Goal: Task Accomplishment & Management: Use online tool/utility

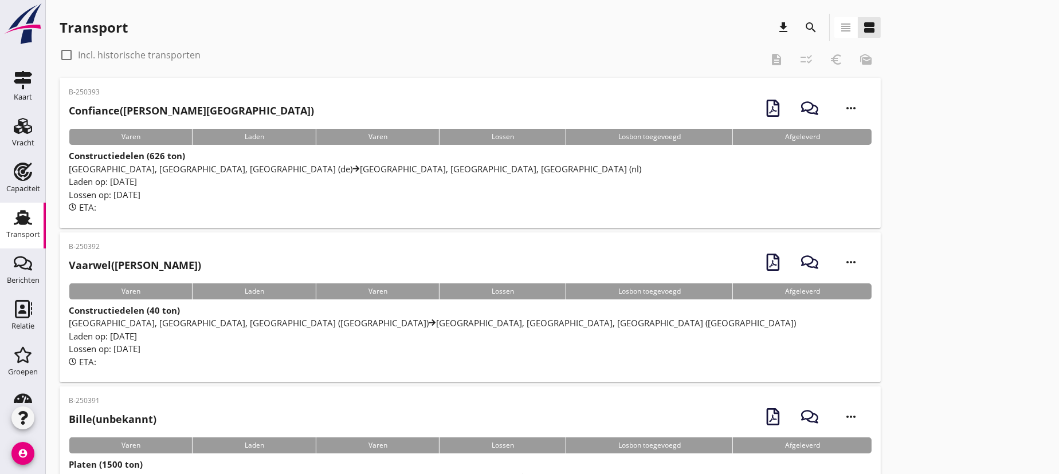
click at [168, 116] on h2 "Confiance ([PERSON_NAME][GEOGRAPHIC_DATA])" at bounding box center [191, 110] width 245 height 15
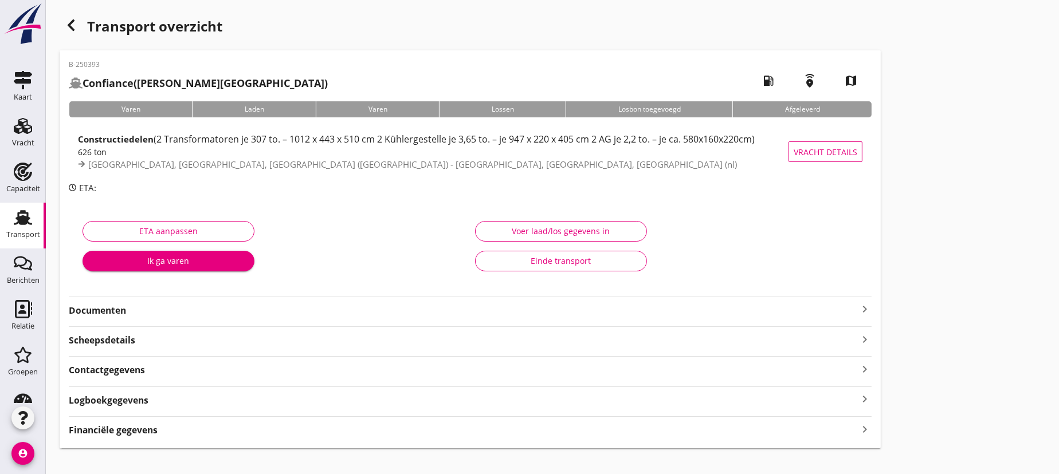
scroll to position [15, 0]
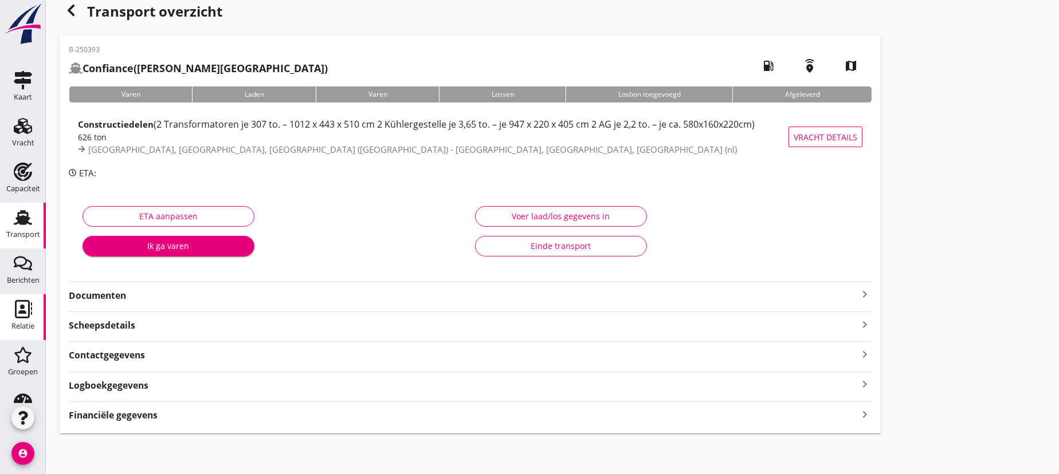
click at [23, 306] on icon "Relatie" at bounding box center [23, 309] width 18 height 18
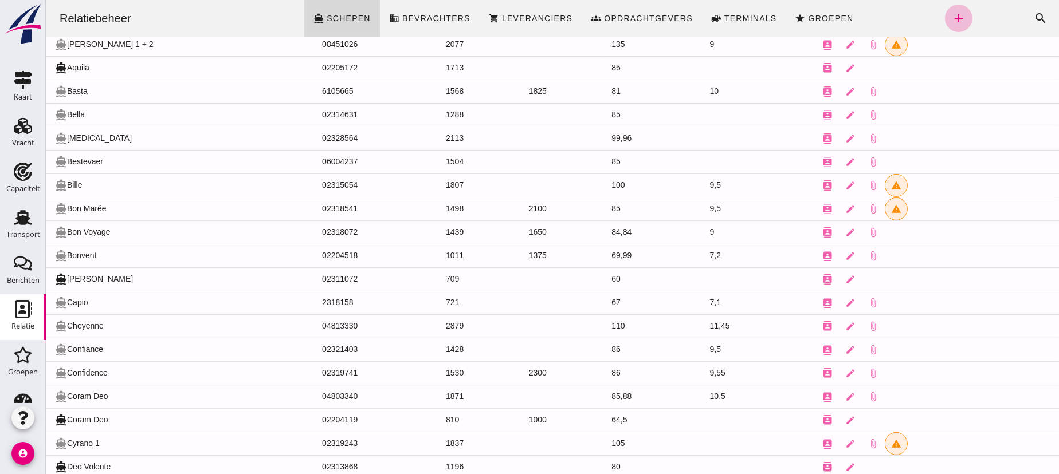
scroll to position [475, 0]
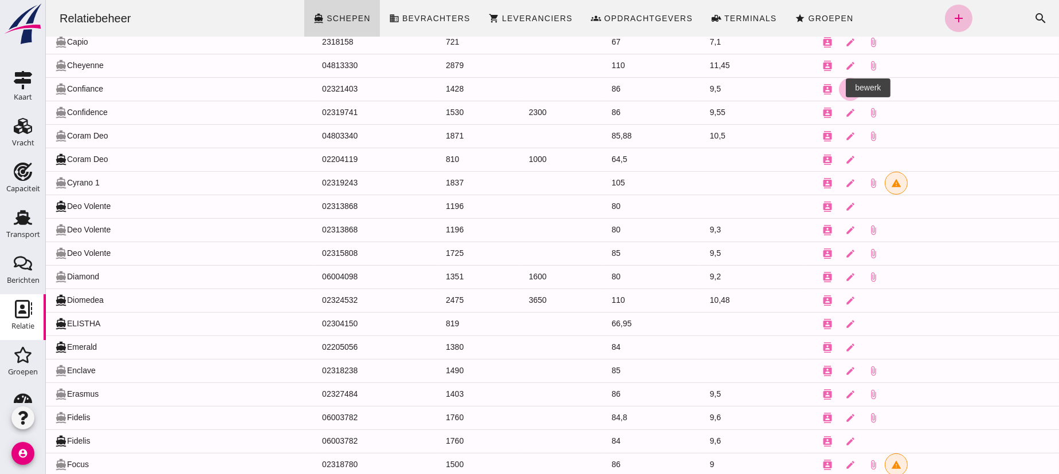
click at [844, 86] on icon "edit" at bounding box center [849, 89] width 10 height 10
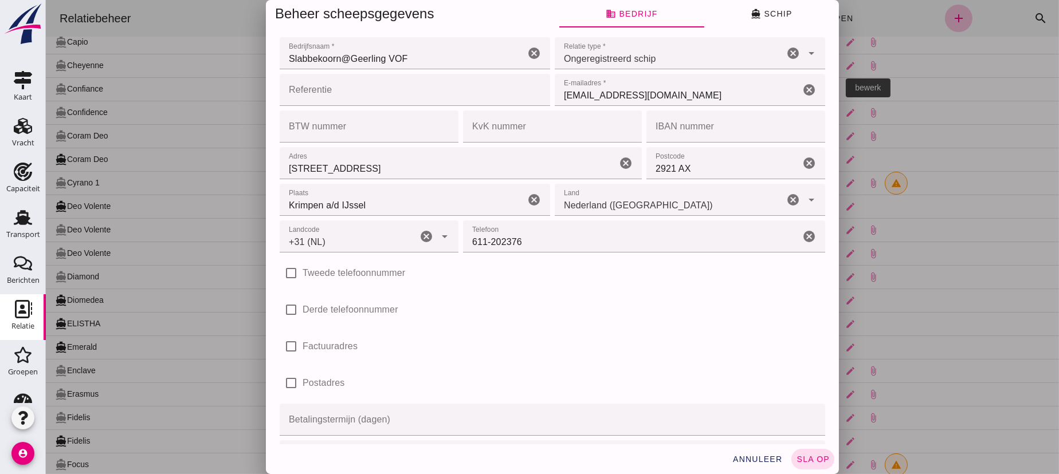
scroll to position [0, 0]
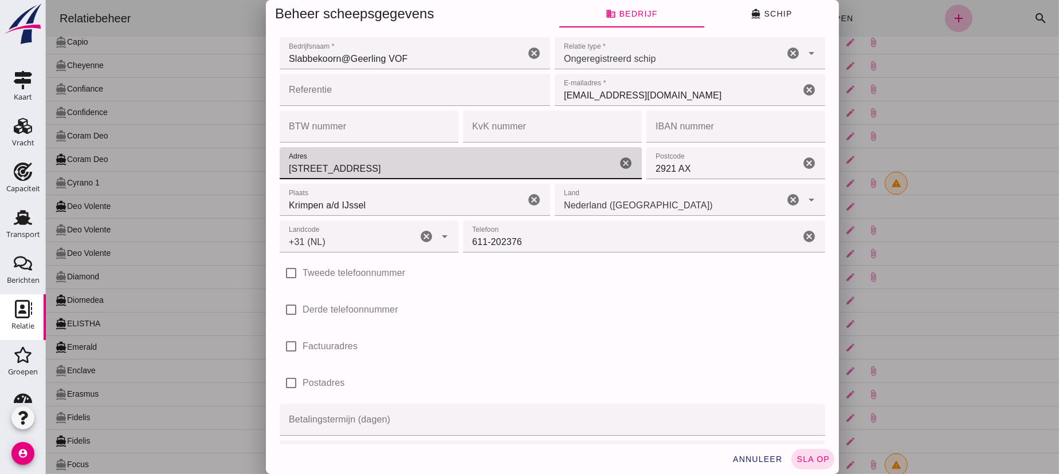
click input "[STREET_ADDRESS]"
type input "W"
type input "Nieuwe Vliet 6"
click input "2921 AX"
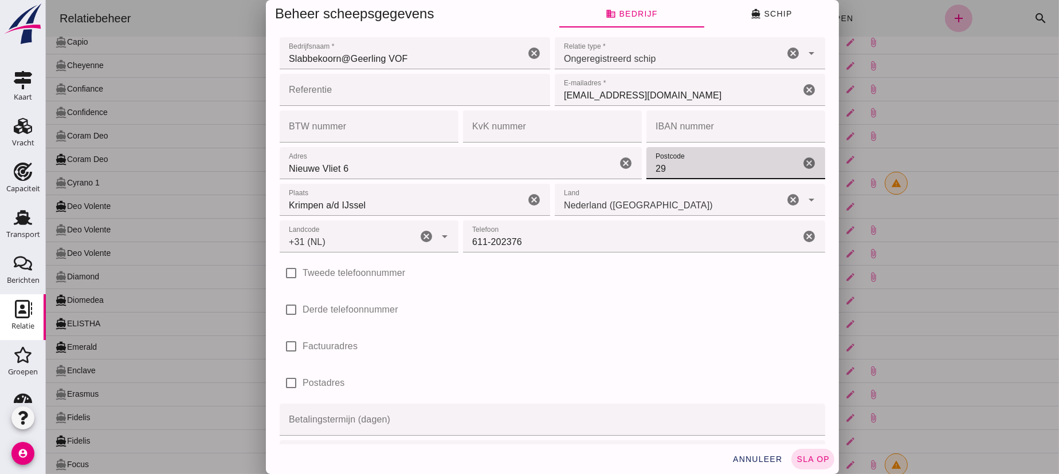
type input "2"
type input "2922 EP"
click span "directions_boat Schip"
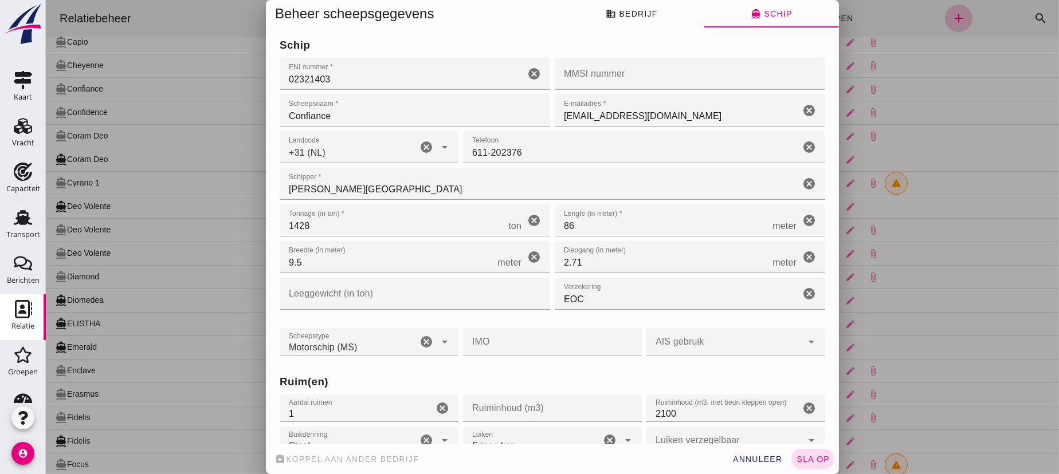
scroll to position [104, 0]
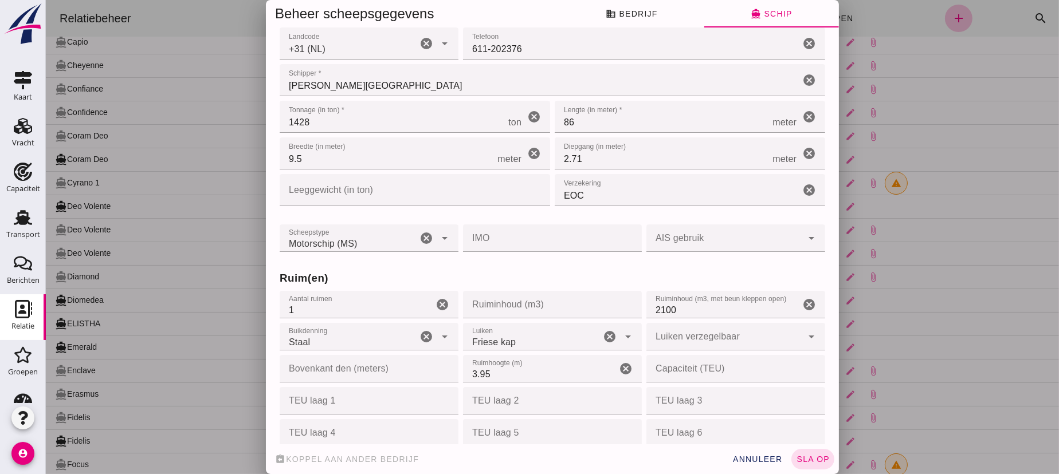
click input "EOC"
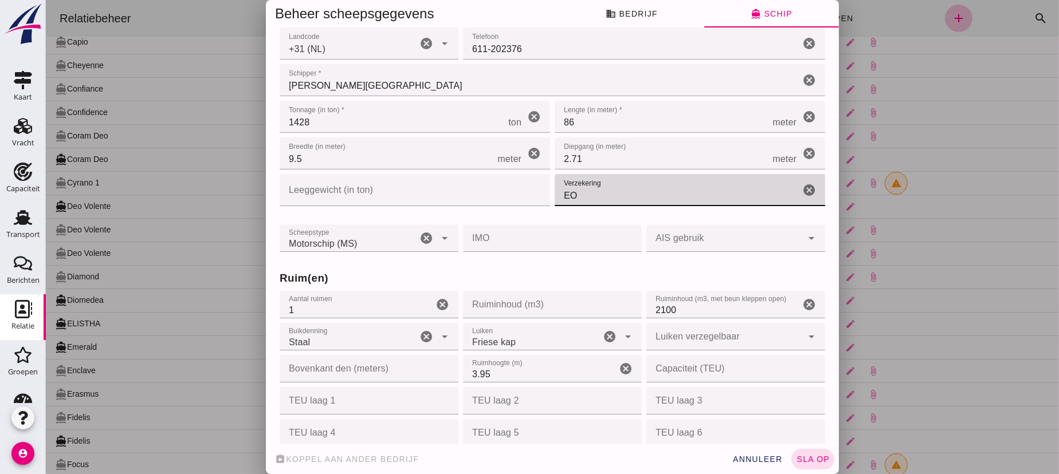
type input "E"
type input "TVM"
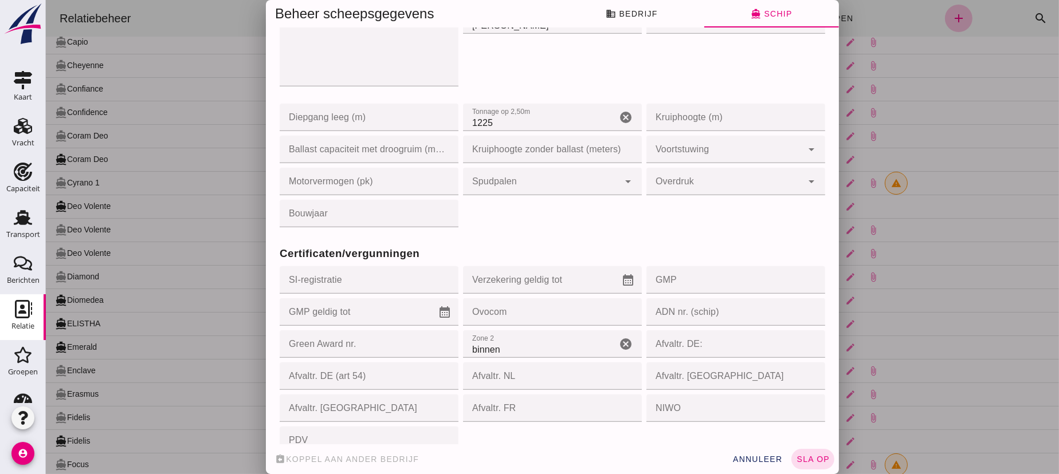
scroll to position [944, 0]
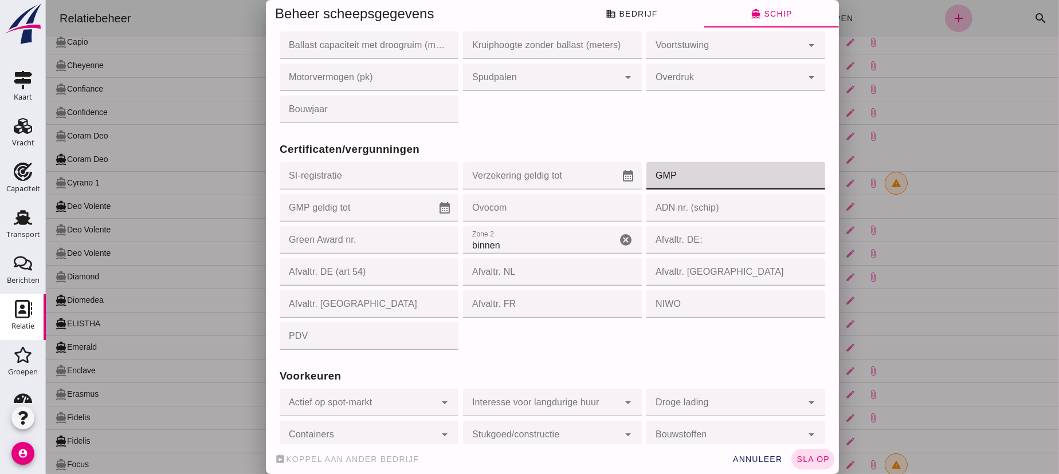
click input "GMP"
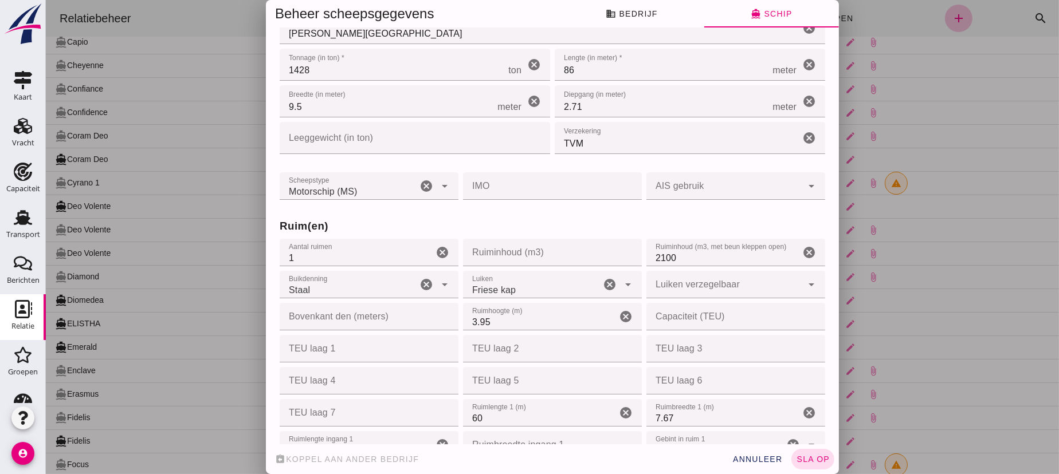
scroll to position [260, 0]
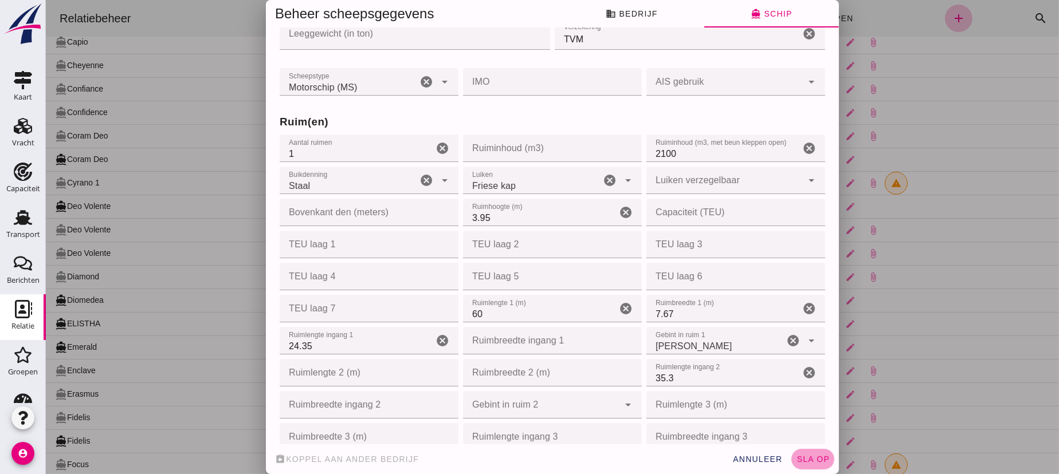
click button "sla op"
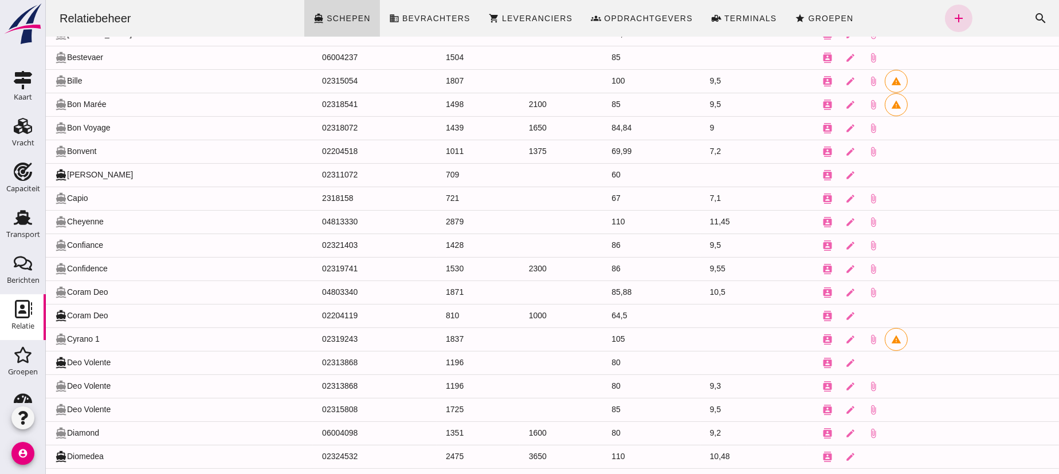
scroll to position [215, 0]
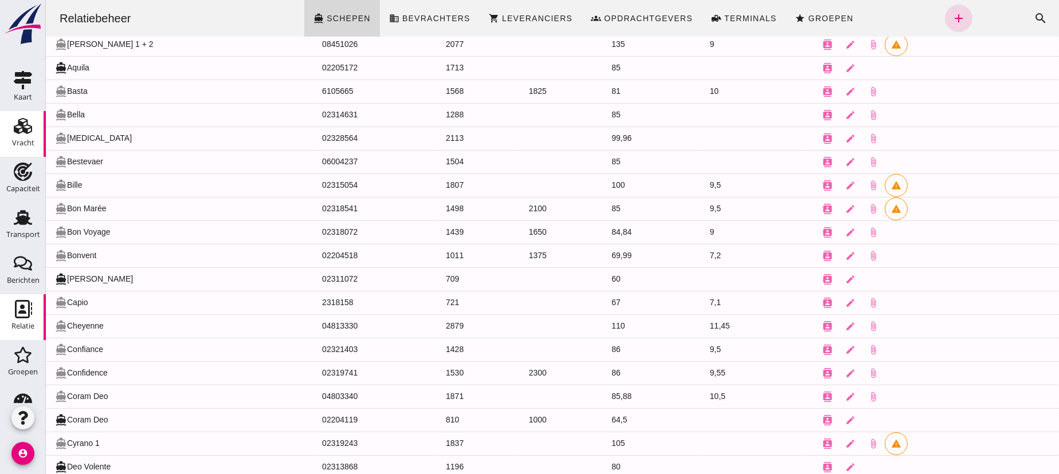
click at [14, 125] on icon "Vracht" at bounding box center [23, 126] width 18 height 18
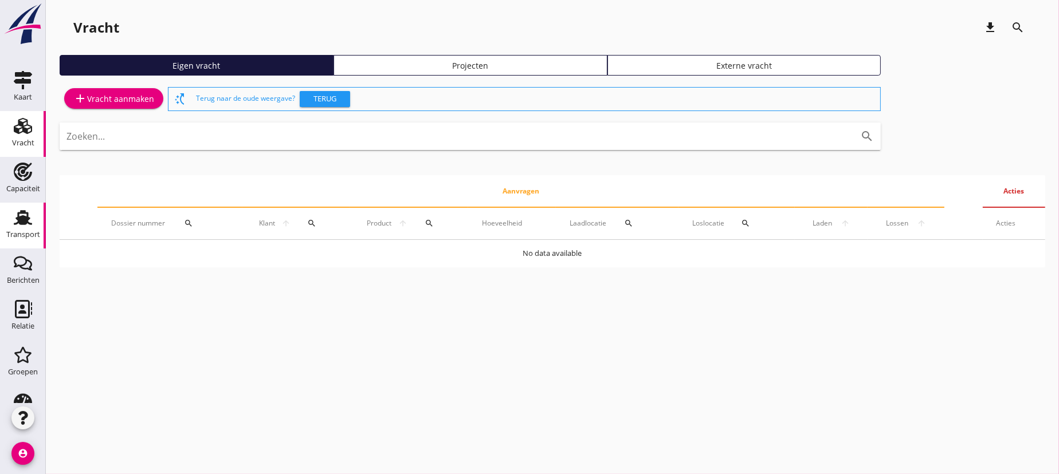
click at [16, 217] on use at bounding box center [23, 217] width 18 height 15
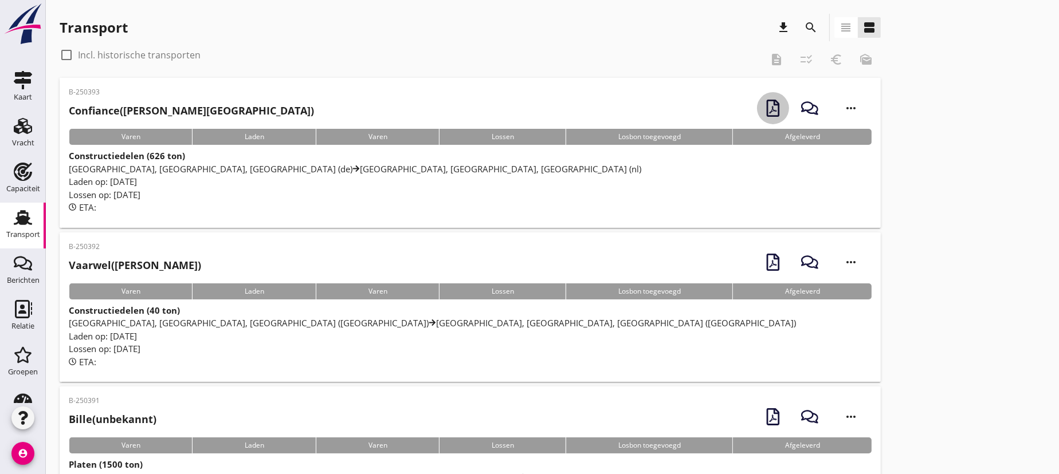
click at [769, 107] on icon "button" at bounding box center [772, 108] width 17 height 17
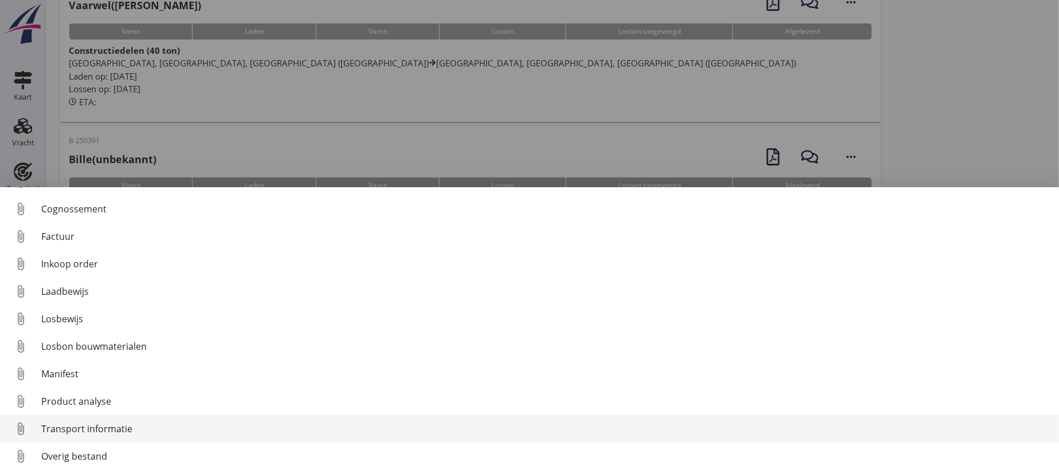
scroll to position [312, 0]
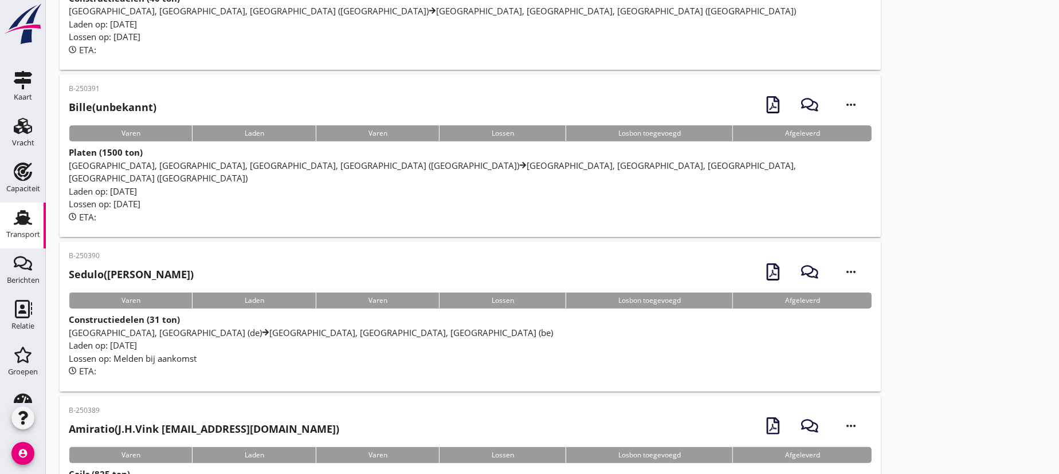
click at [255, 167] on span "[GEOGRAPHIC_DATA], [GEOGRAPHIC_DATA], [GEOGRAPHIC_DATA], [GEOGRAPHIC_DATA] (de)…" at bounding box center [432, 172] width 727 height 25
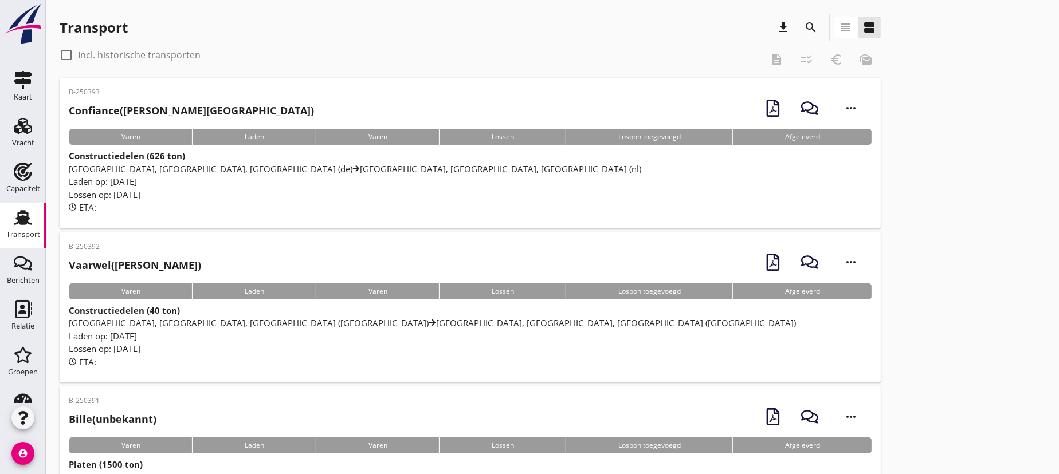
click at [845, 105] on icon "more_horiz" at bounding box center [851, 108] width 32 height 32
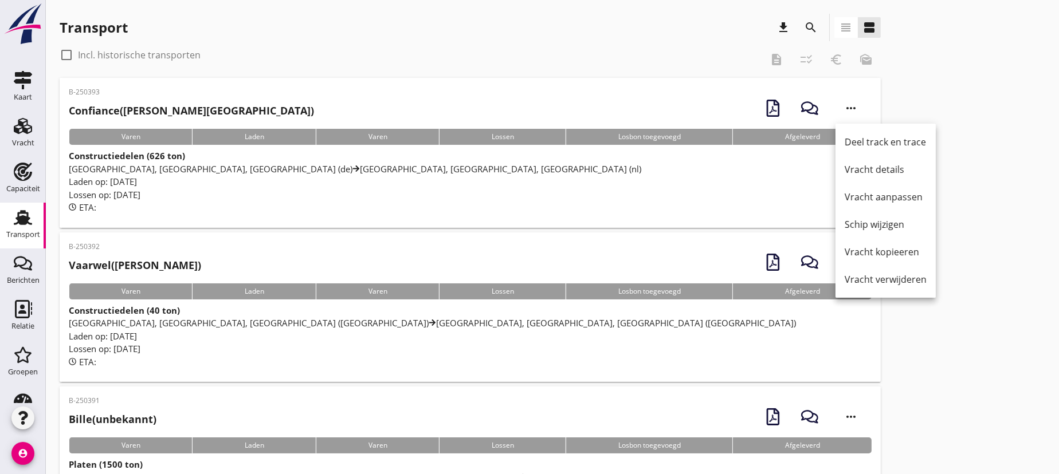
click at [599, 180] on div "Laden op: [DATE]" at bounding box center [470, 181] width 803 height 13
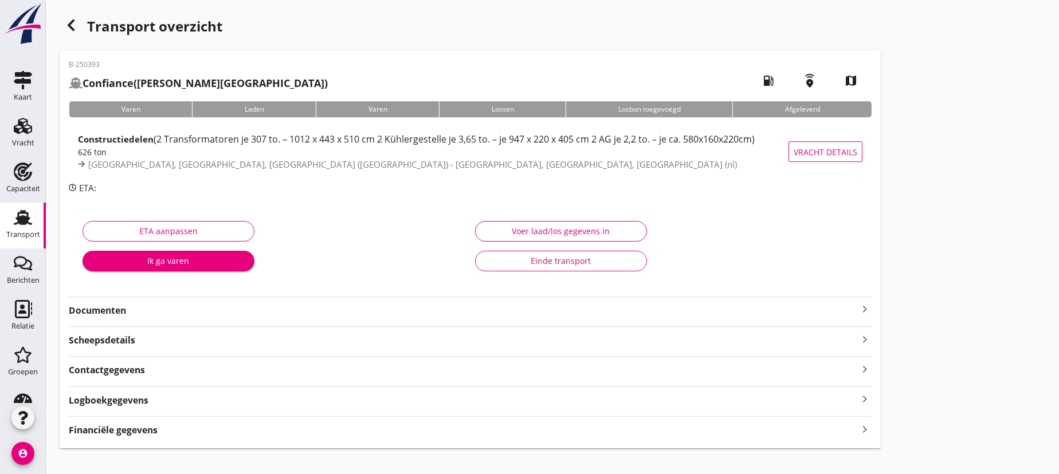
click at [117, 312] on strong "Documenten" at bounding box center [463, 310] width 789 height 13
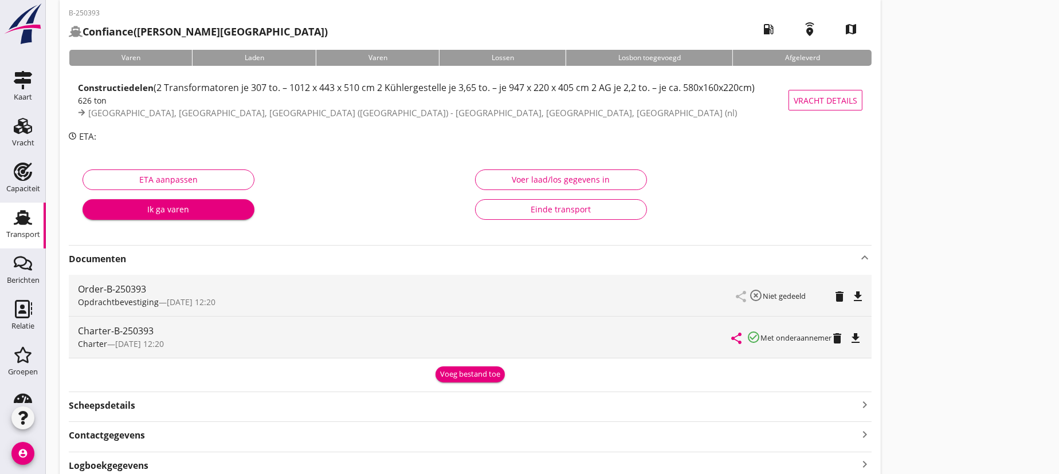
scroll to position [104, 0]
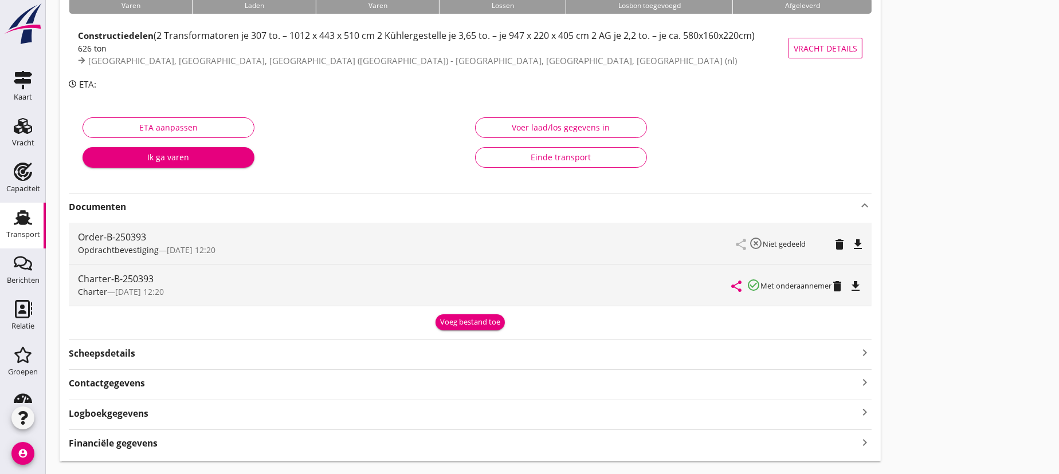
click at [421, 284] on div "Charter-B-250393" at bounding box center [405, 279] width 654 height 14
click at [859, 284] on icon "file_download" at bounding box center [855, 287] width 14 height 14
click at [272, 349] on div "Scheepsdetails keyboard_arrow_right" at bounding box center [470, 352] width 803 height 15
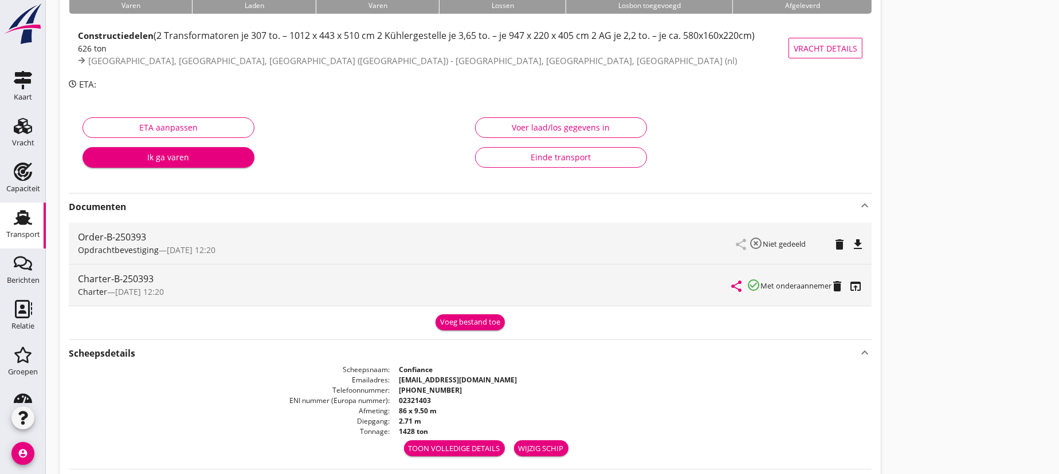
scroll to position [208, 0]
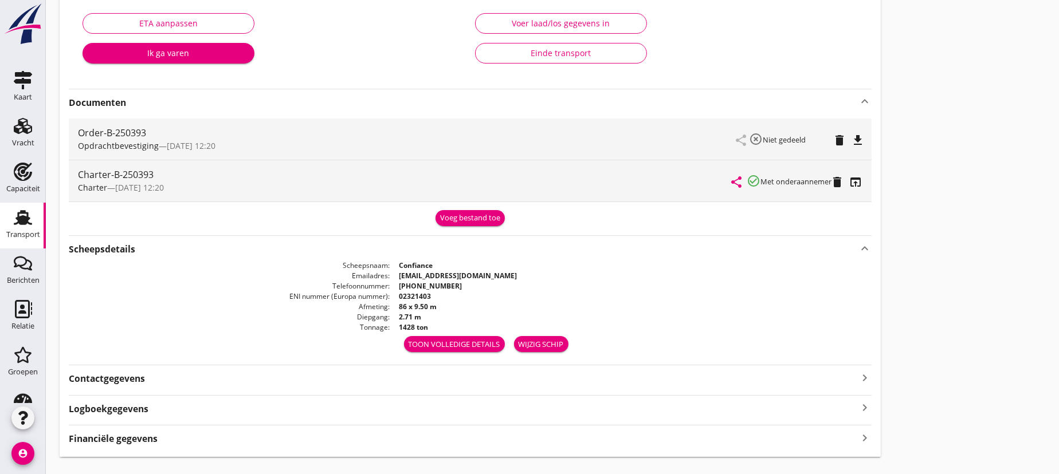
click at [538, 340] on div "Wijzig schip" at bounding box center [540, 344] width 45 height 11
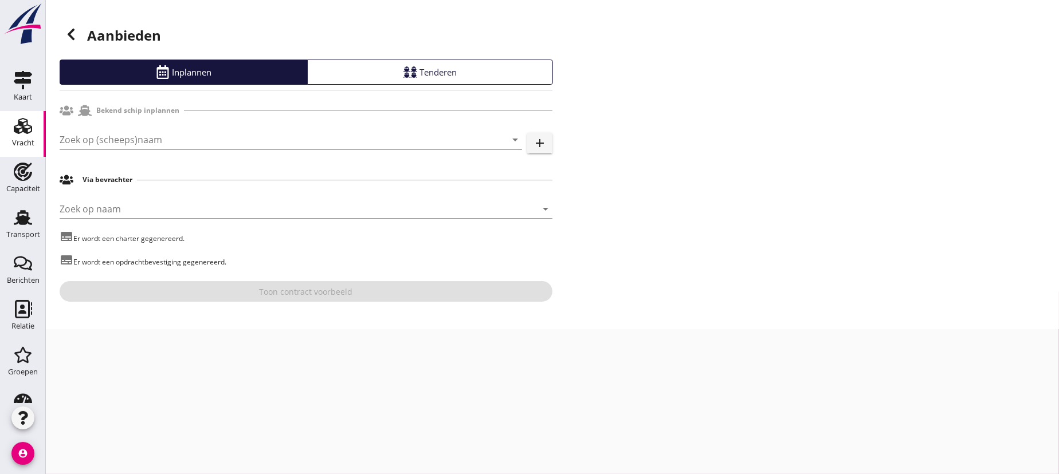
click at [203, 137] on input "Zoek op (scheeps)naam" at bounding box center [275, 140] width 430 height 18
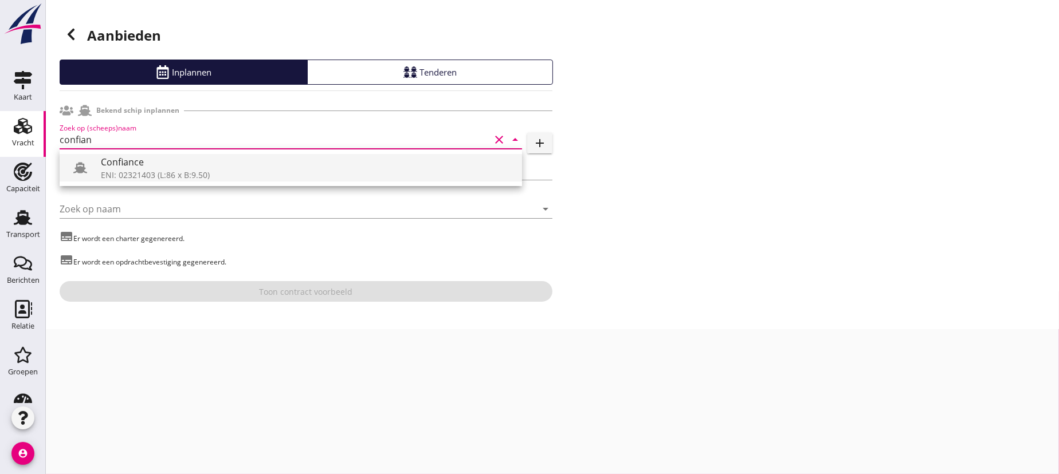
click at [150, 171] on div "ENI: 02321403 (L:86 x B:9.50)" at bounding box center [307, 175] width 412 height 12
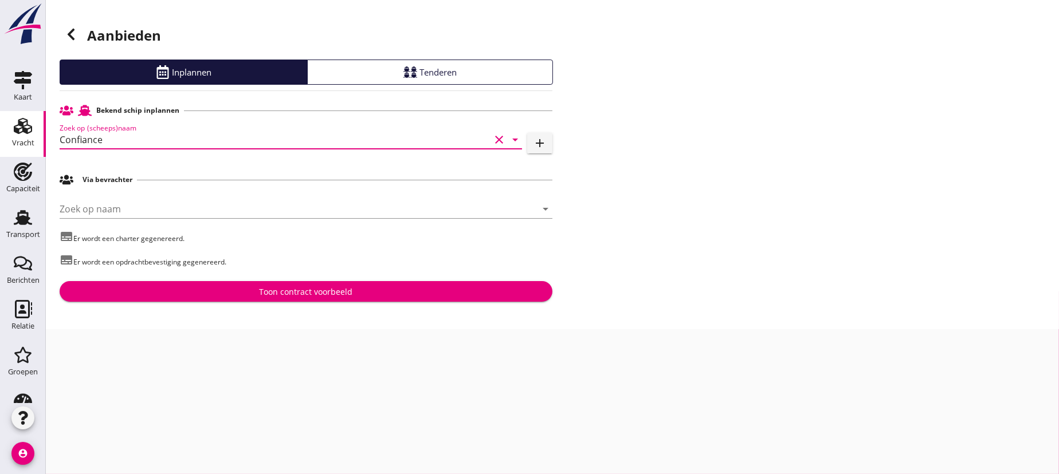
type input "Confiance"
click at [300, 295] on div "Toon contract voorbeeld" at bounding box center [305, 292] width 93 height 12
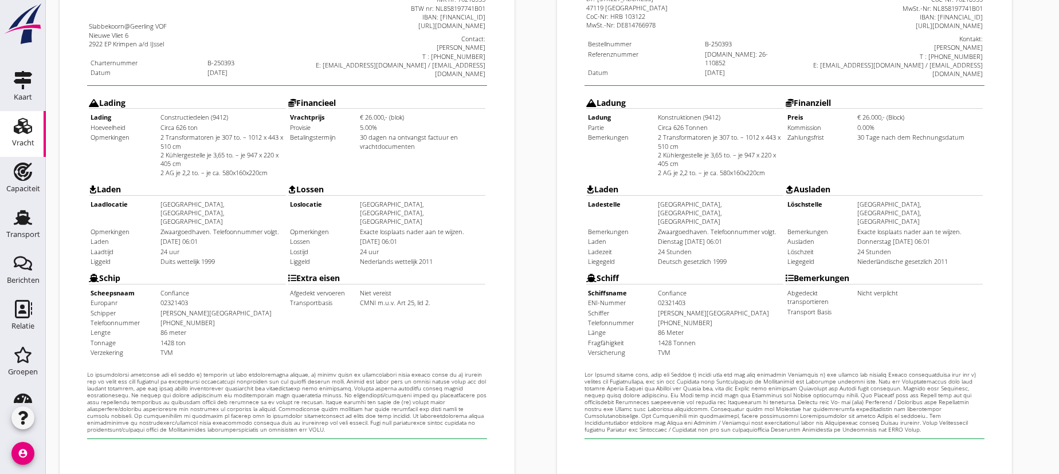
scroll to position [373, 0]
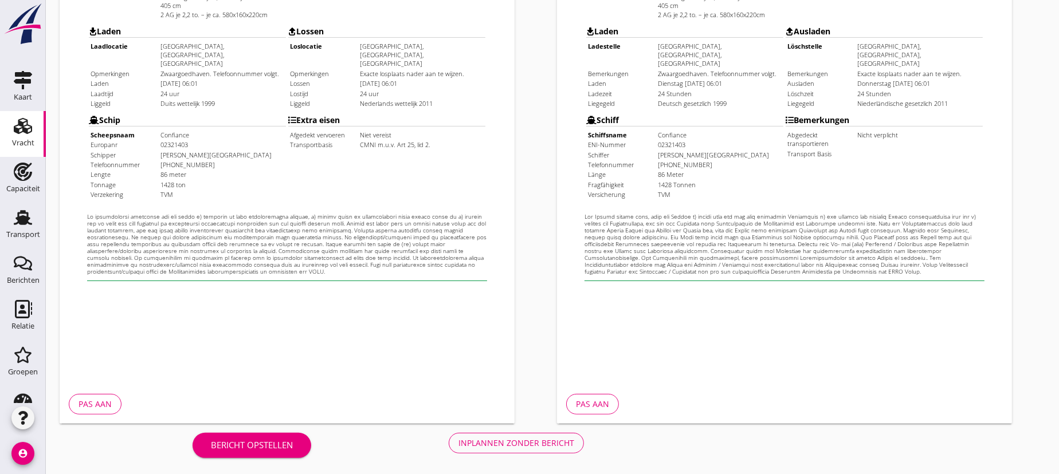
click at [242, 442] on div "Bericht opstellen" at bounding box center [252, 445] width 82 height 13
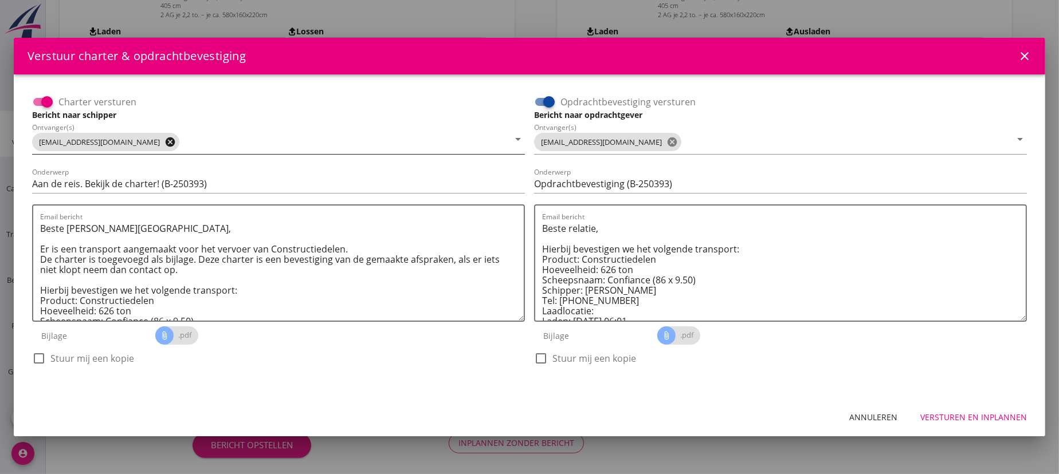
click at [164, 141] on icon "cancel" at bounding box center [169, 141] width 11 height 11
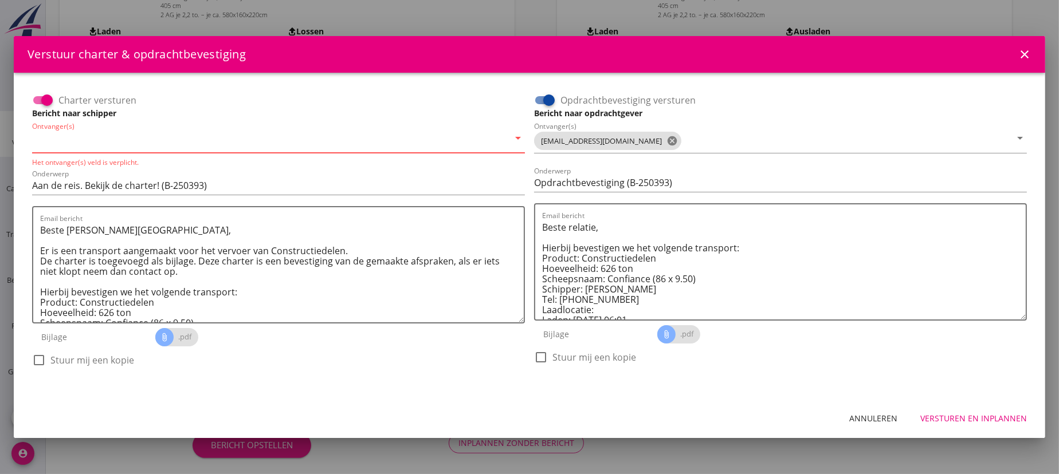
click at [129, 141] on input "Ontvanger(s)" at bounding box center [270, 141] width 477 height 18
type input "[EMAIL_ADDRESS][DOMAIN_NAME]"
click at [666, 142] on icon "cancel" at bounding box center [671, 140] width 11 height 11
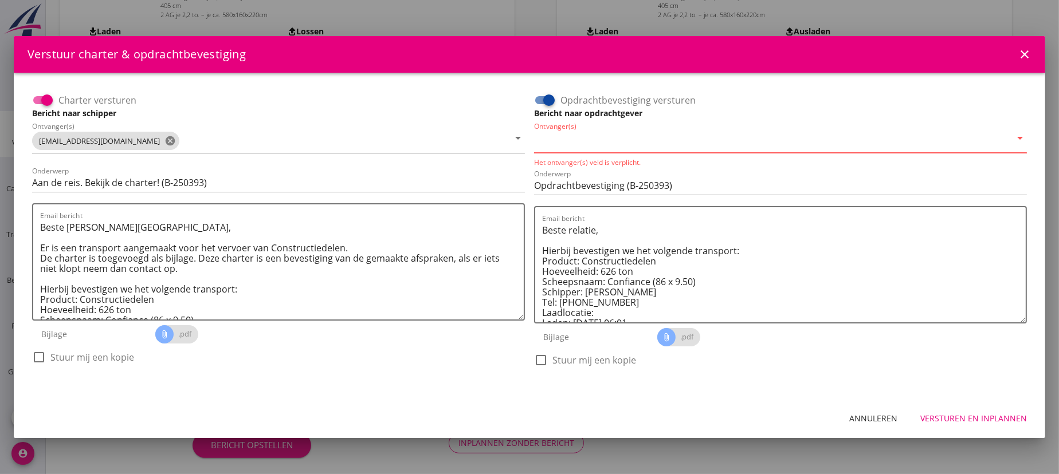
drag, startPoint x: 643, startPoint y: 142, endPoint x: 660, endPoint y: 145, distance: 16.9
click at [643, 142] on input "Ontvanger(s)" at bounding box center [772, 141] width 477 height 18
type input "[EMAIL_ADDRESS][DOMAIN_NAME]"
click at [974, 416] on div "Versturen en inplannen" at bounding box center [973, 418] width 107 height 12
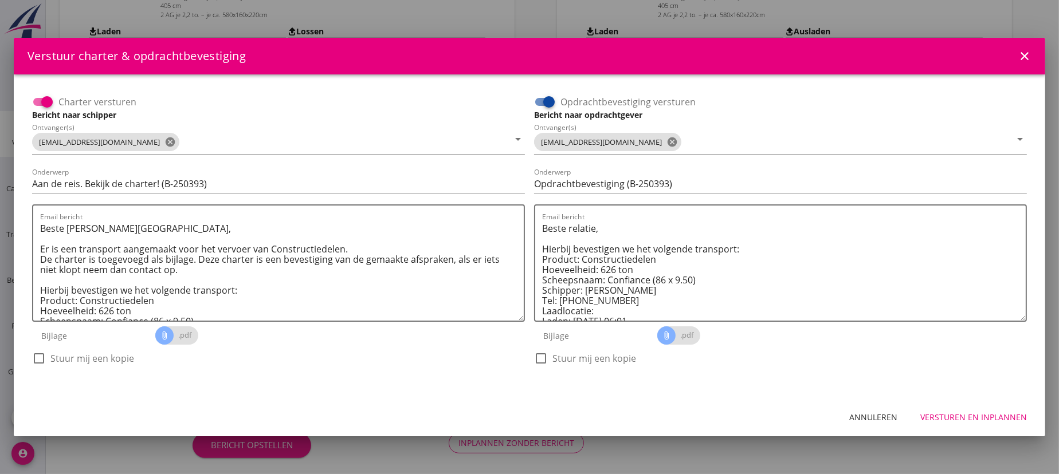
click at [981, 414] on div "Versturen en inplannen" at bounding box center [973, 417] width 107 height 12
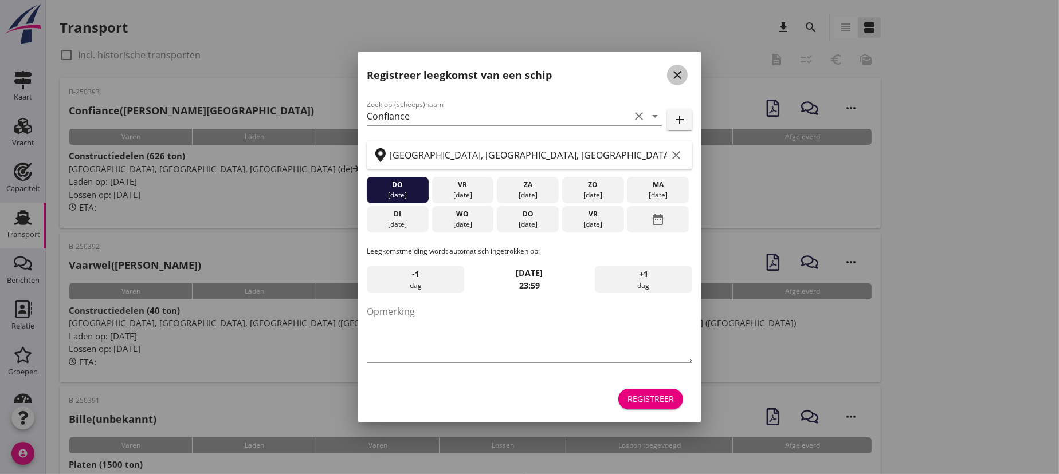
click at [676, 73] on icon "close" at bounding box center [677, 75] width 14 height 14
